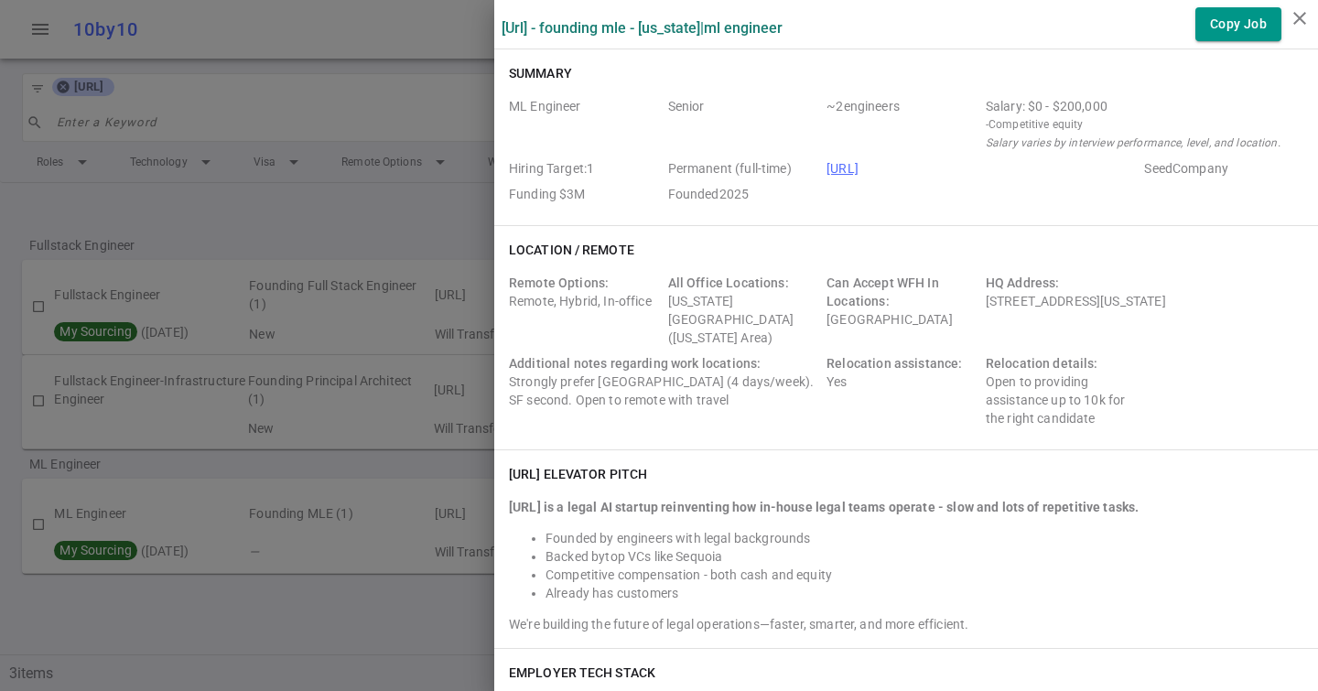
scroll to position [575, 0]
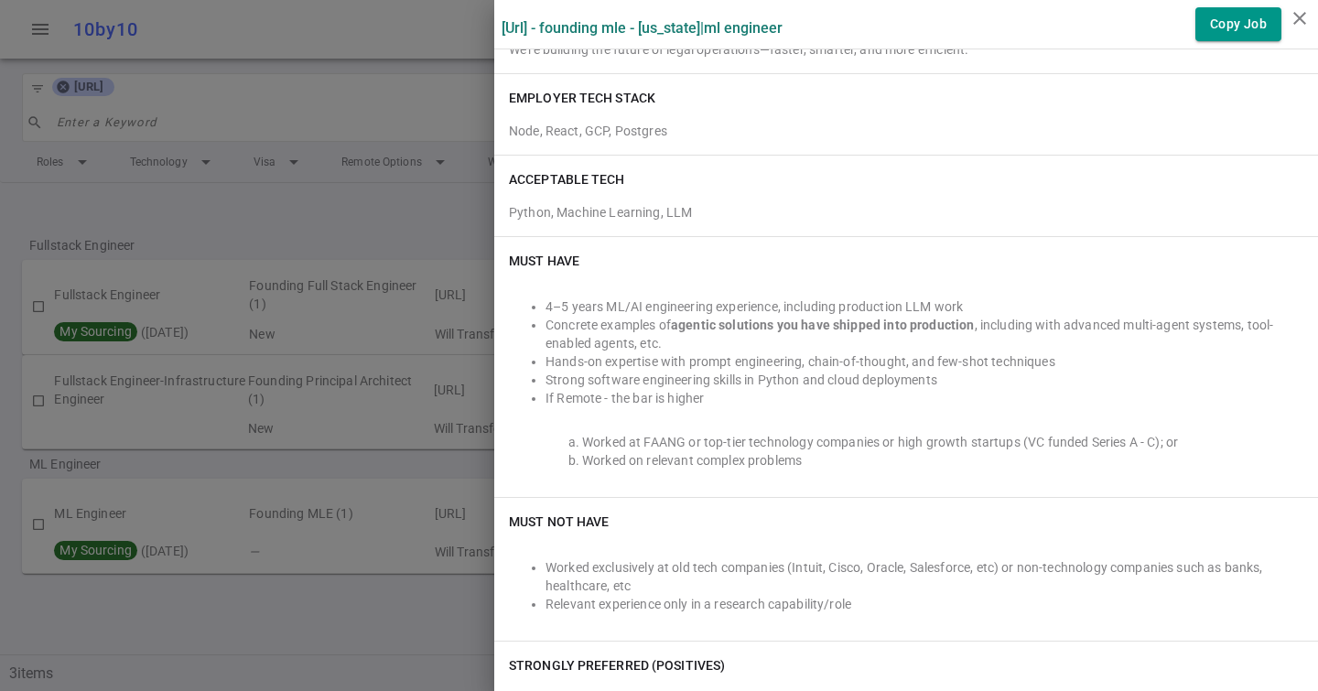
click at [221, 321] on div at bounding box center [659, 345] width 1318 height 691
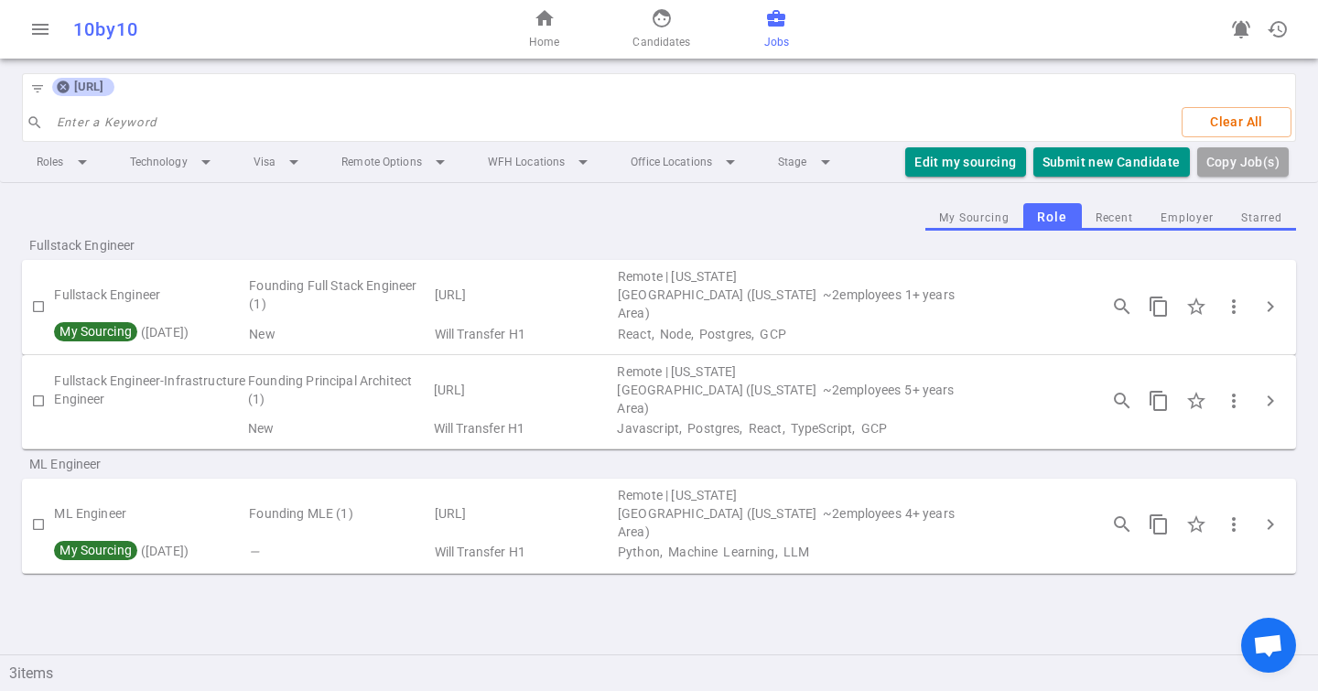
click at [61, 89] on icon at bounding box center [63, 87] width 15 height 15
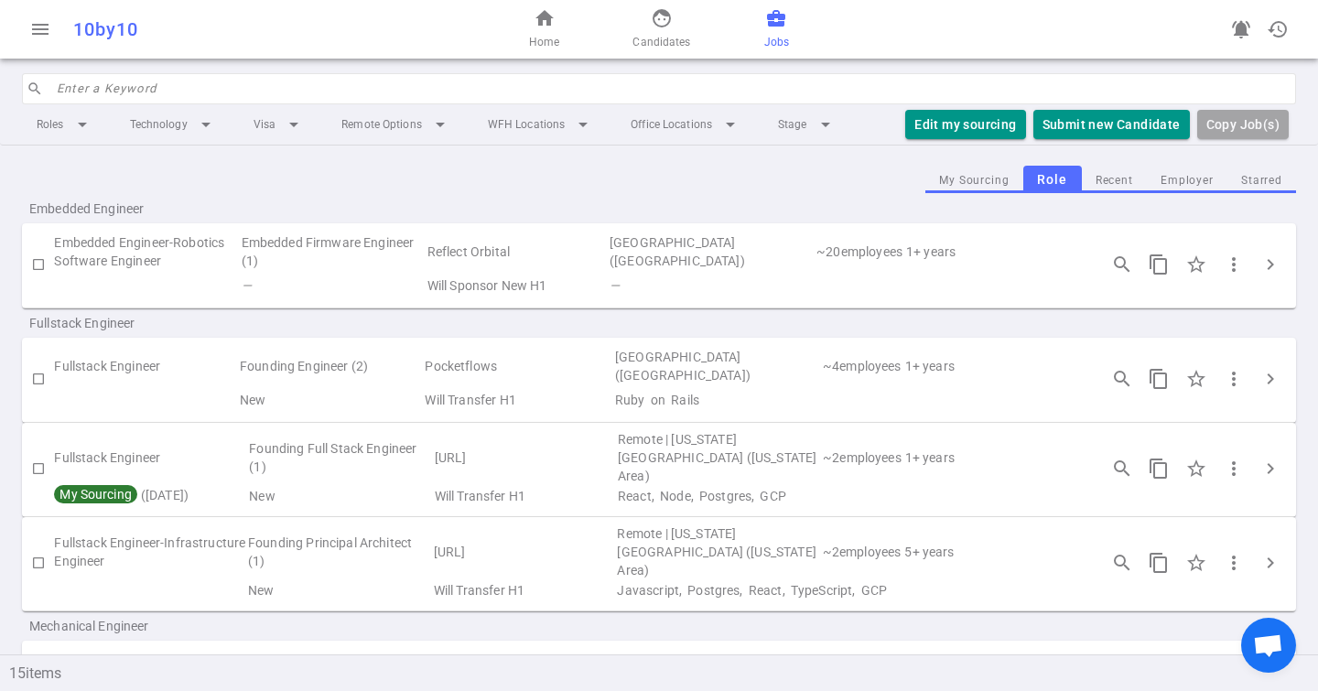
click at [90, 91] on input "search" at bounding box center [671, 88] width 1228 height 29
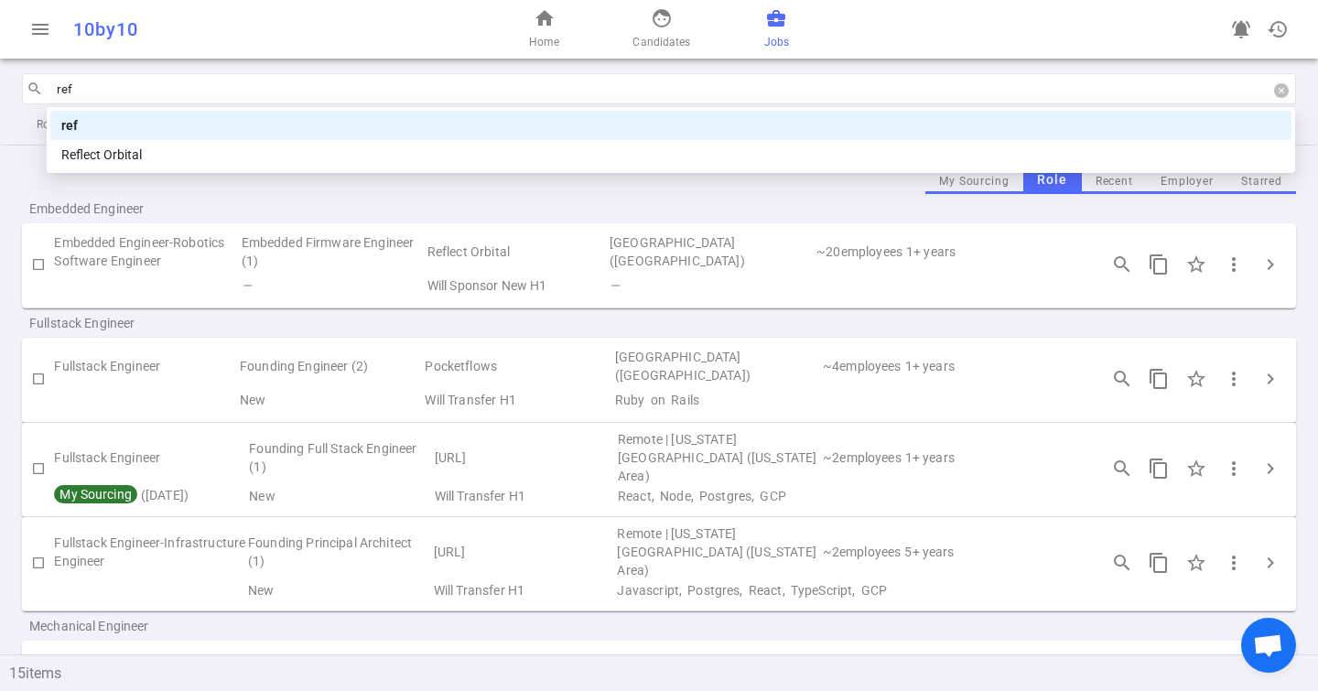
type input "refl"
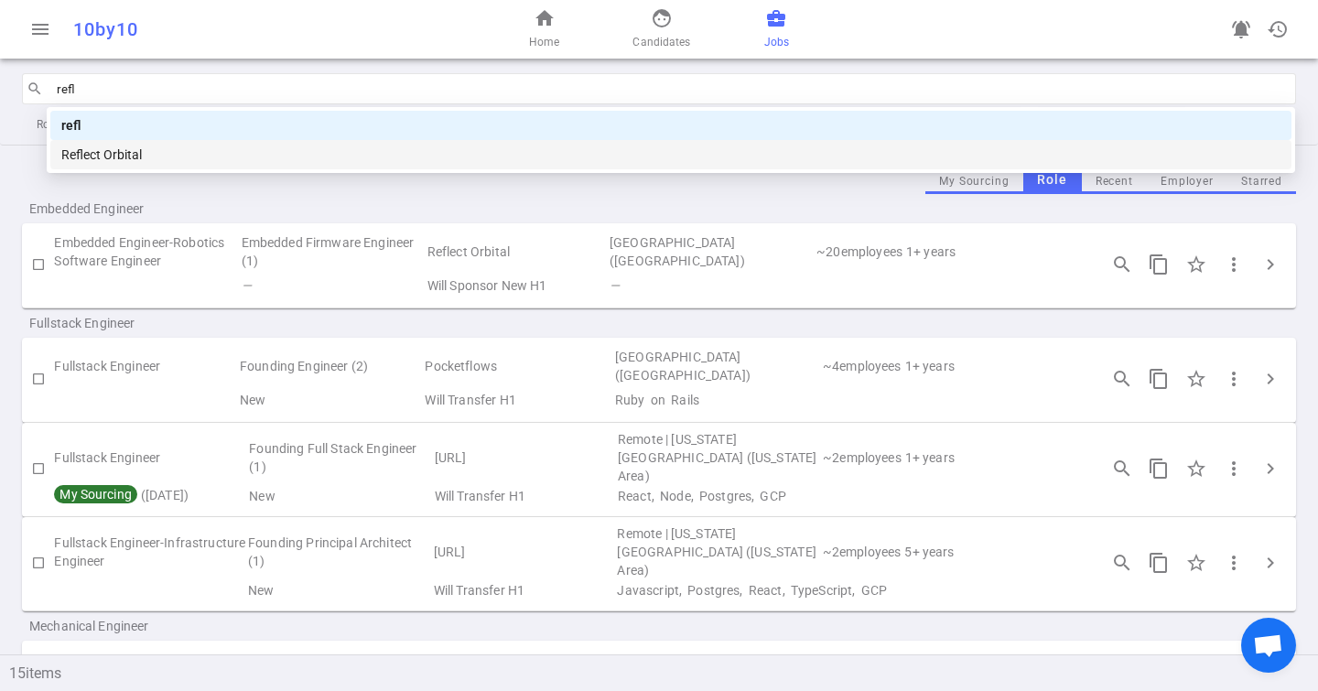
click at [145, 152] on div "Reflect Orbital" at bounding box center [670, 155] width 1219 height 20
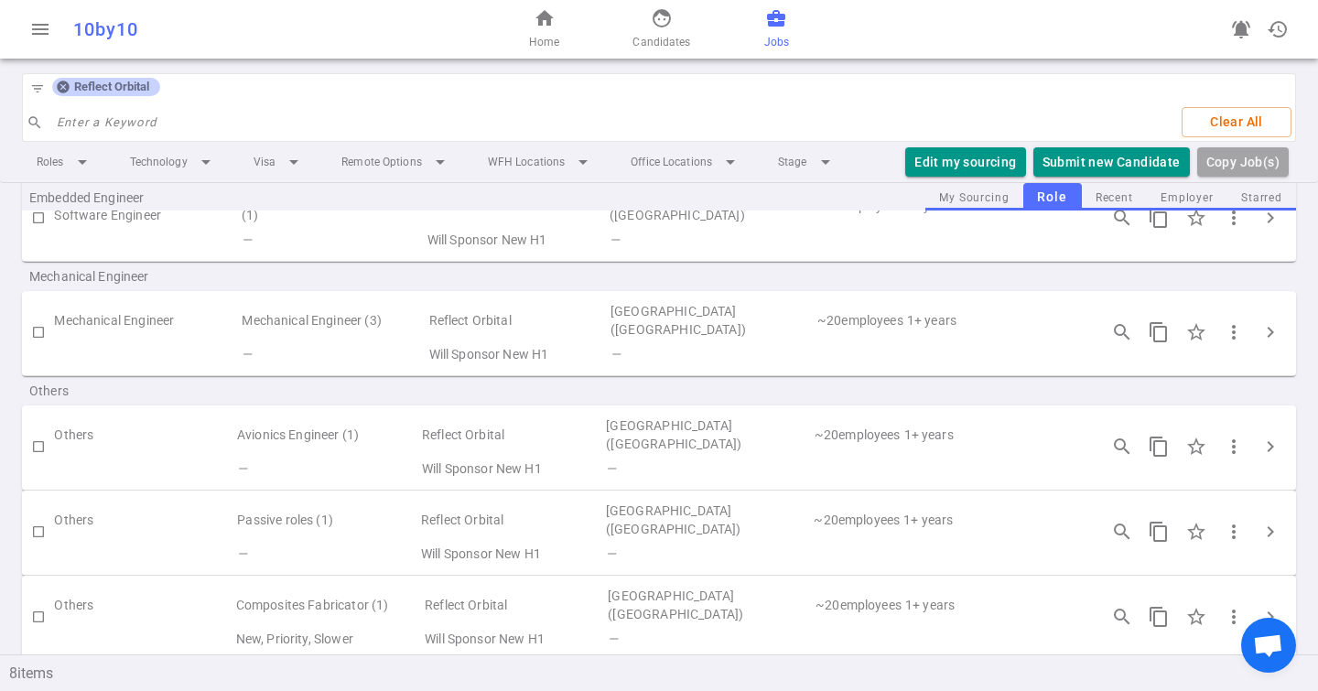
scroll to position [0, 0]
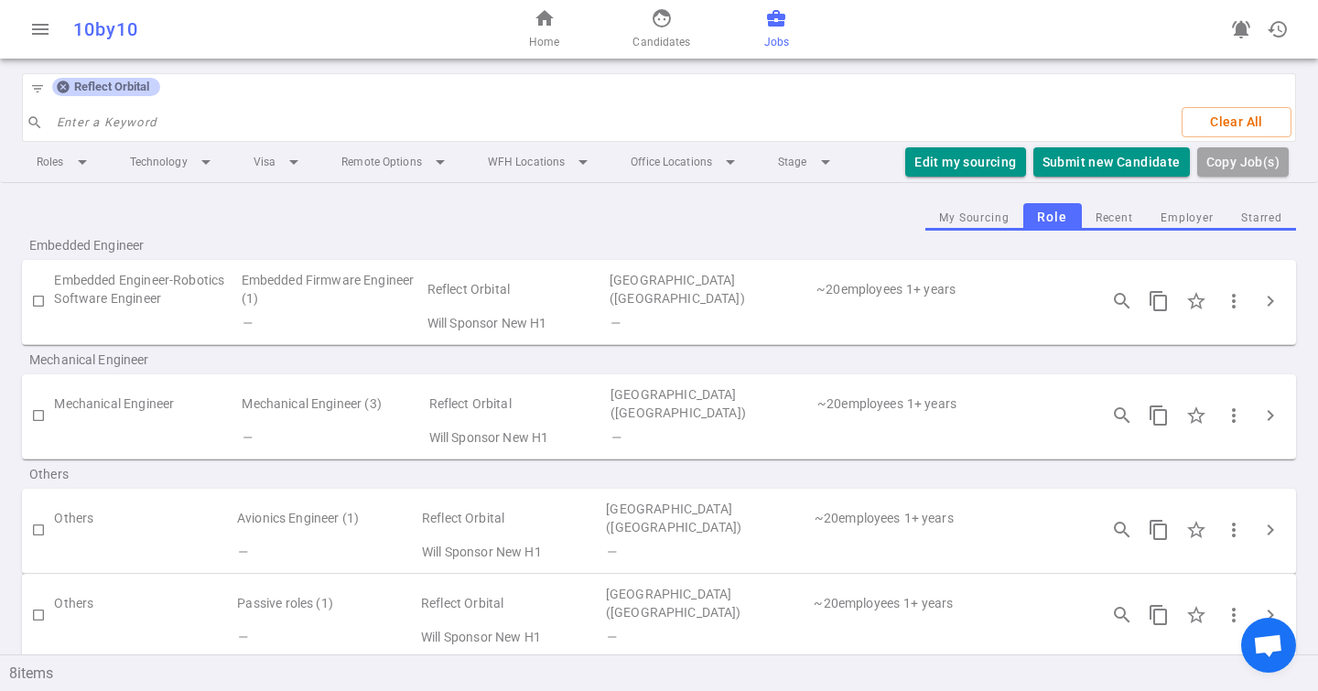
click at [59, 90] on icon at bounding box center [63, 87] width 12 height 12
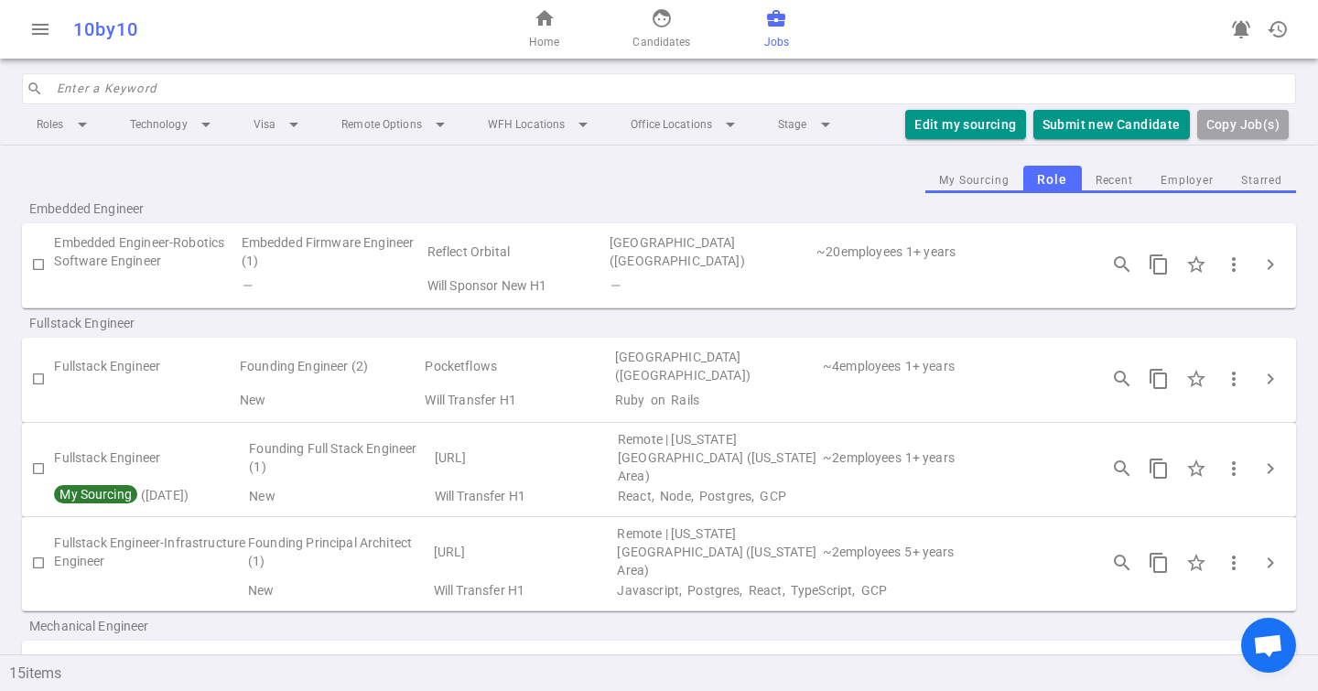
click at [80, 92] on input "search" at bounding box center [671, 88] width 1228 height 29
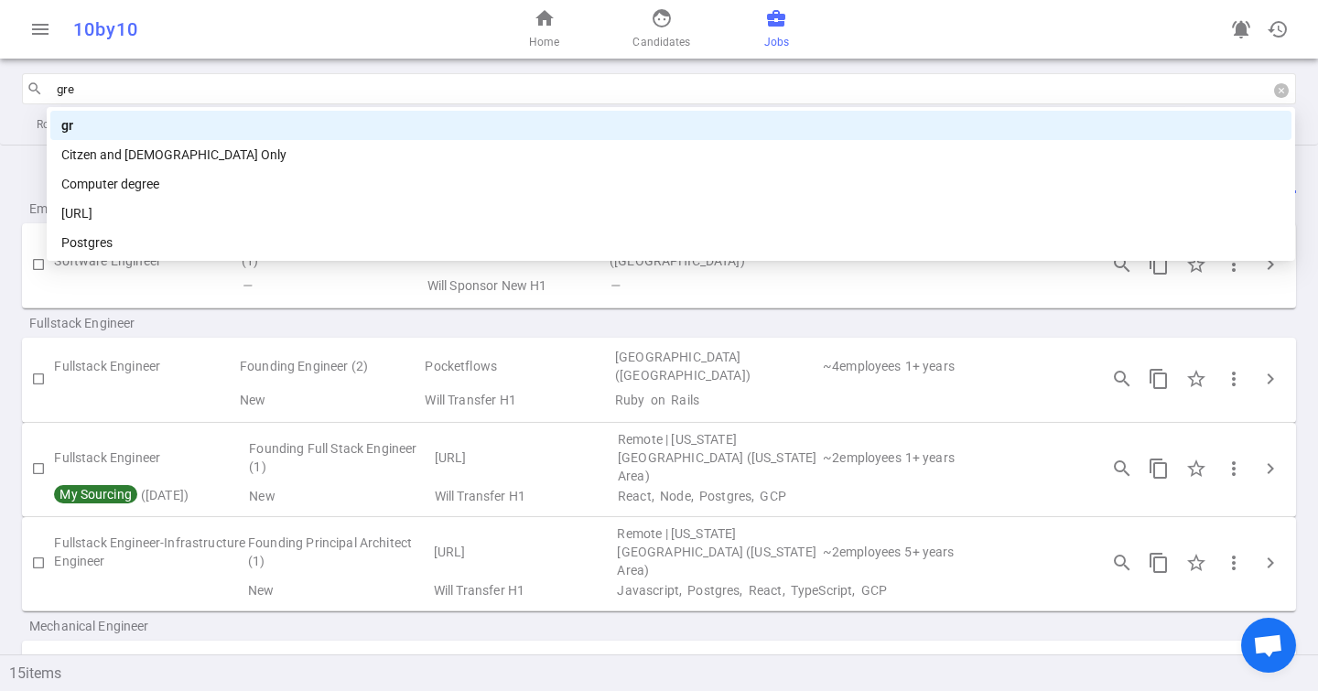
type input "grey"
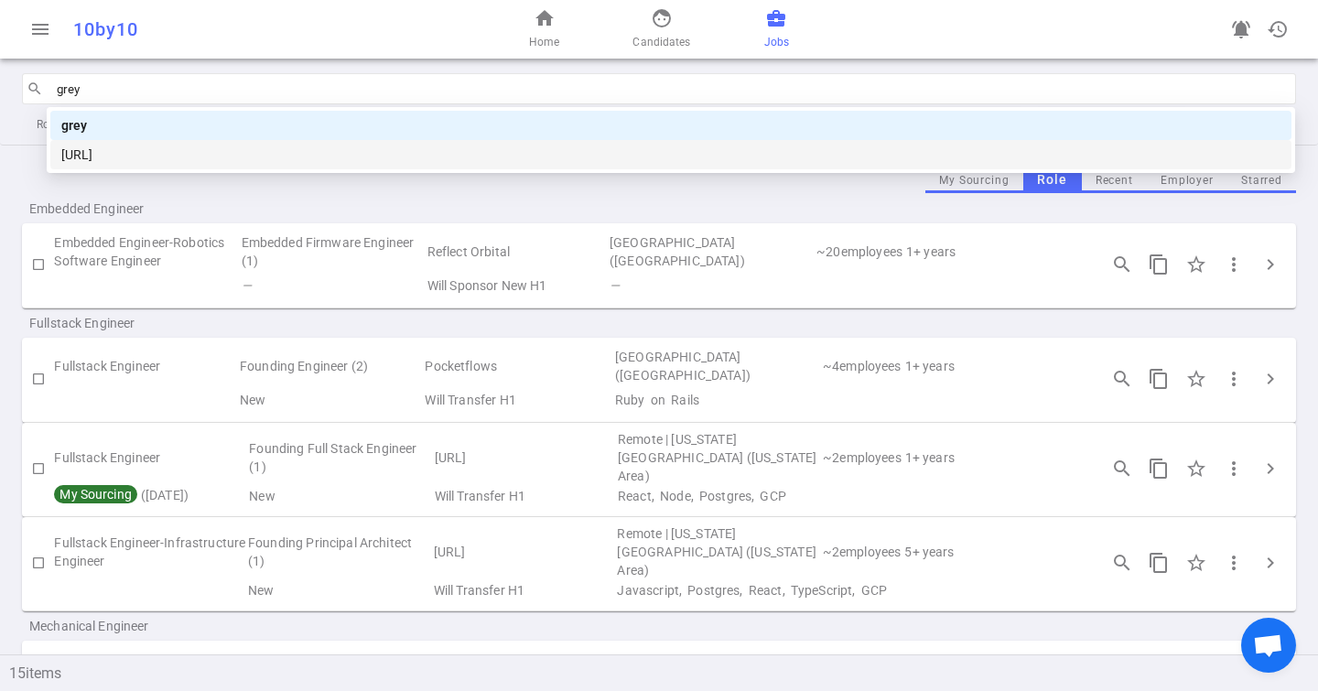
click at [160, 167] on div "[URL]" at bounding box center [670, 154] width 1241 height 29
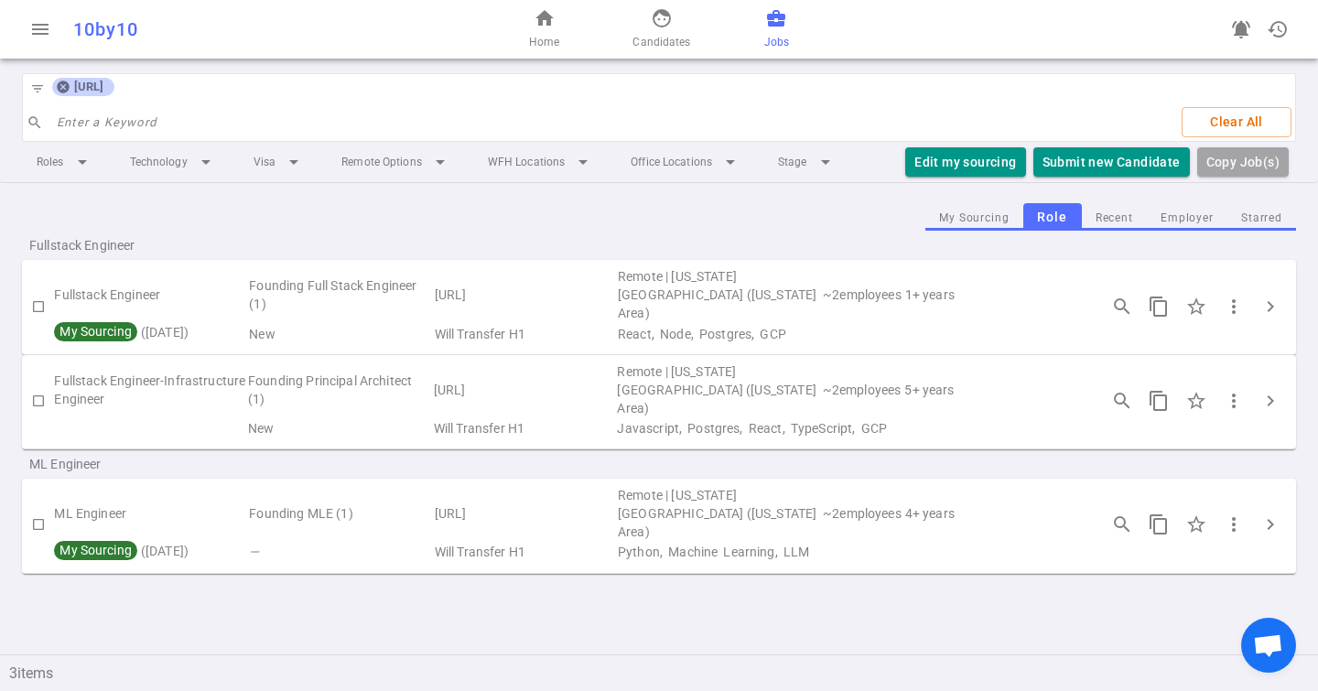
click at [1287, 395] on div "search_insights content_copy star_border more_vert chevron_right" at bounding box center [1196, 401] width 200 height 38
click at [1278, 395] on span "chevron_right" at bounding box center [1270, 401] width 22 height 22
